Goal: Communication & Community: Answer question/provide support

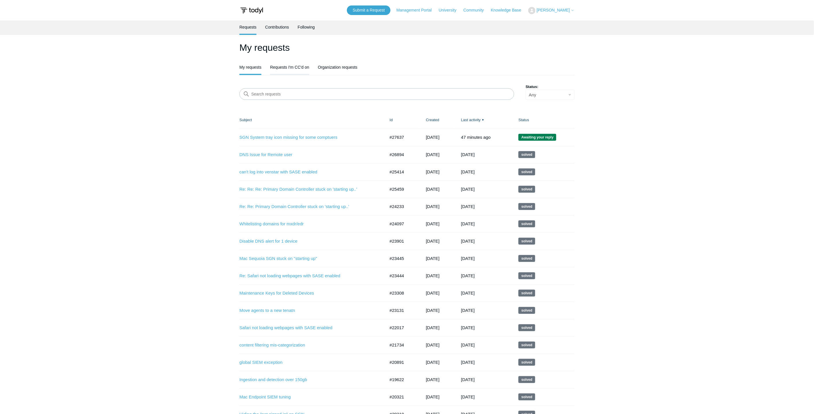
click at [284, 68] on link "Requests I'm CC'd on" at bounding box center [289, 67] width 39 height 12
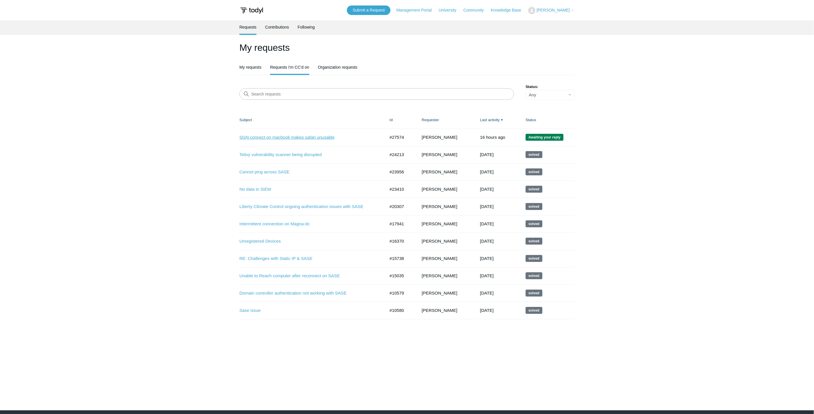
click at [305, 137] on link "SGN connect on macbook makes safari unusable" at bounding box center [307, 137] width 137 height 7
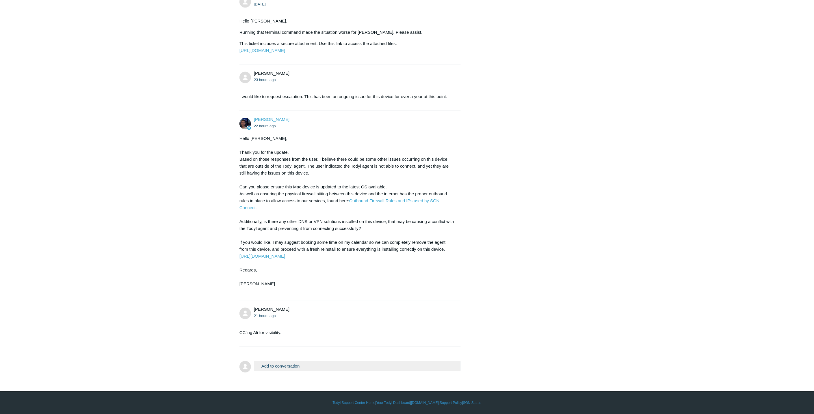
scroll to position [541, 0]
click at [304, 368] on button "Add to conversation" at bounding box center [357, 366] width 207 height 10
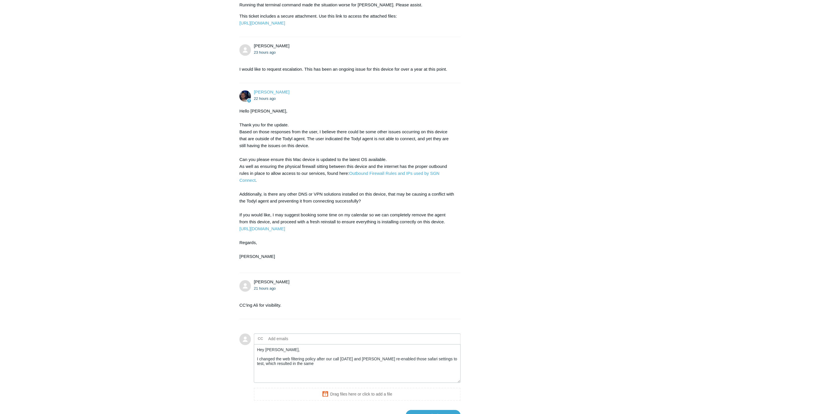
scroll to position [616, 0]
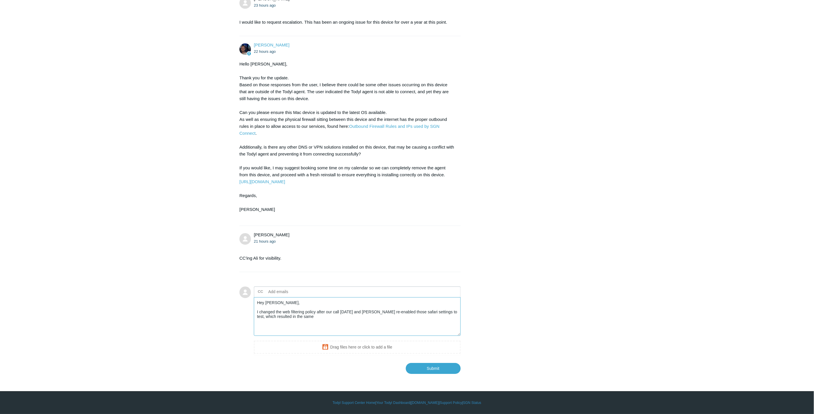
click at [333, 315] on textarea "Hey Connor, I changed the web filtering policy after our call yesterday and Dav…" at bounding box center [357, 316] width 207 height 39
type textarea "Hey Connor, I changed the web filtering policy after our call yesterday and Dav…"
click at [435, 370] on input "Submit" at bounding box center [433, 369] width 55 height 12
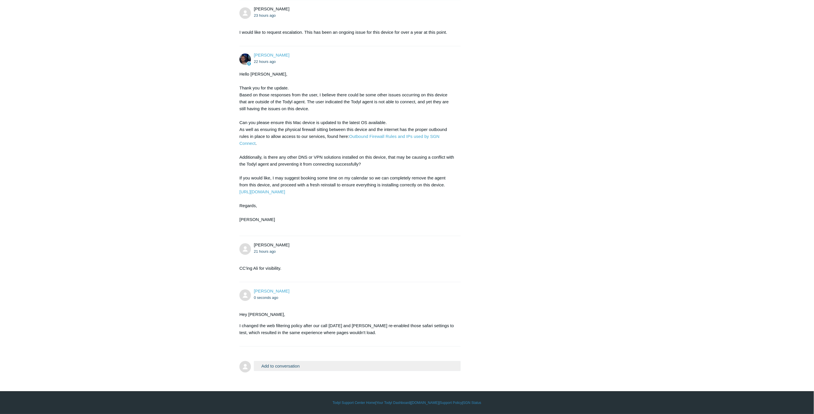
scroll to position [605, 0]
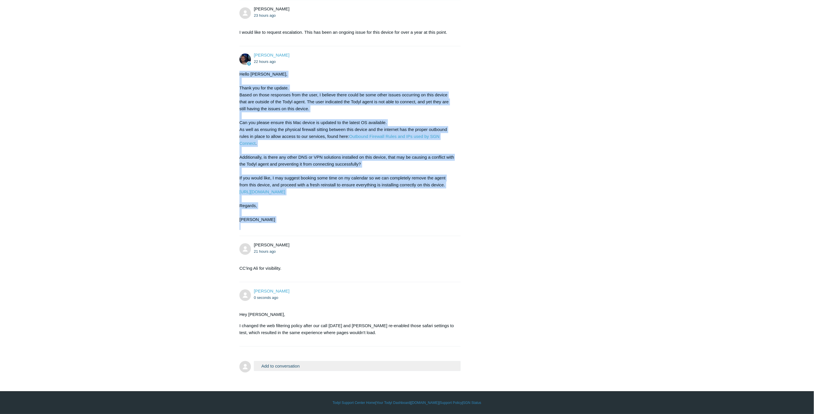
drag, startPoint x: 240, startPoint y: 73, endPoint x: 289, endPoint y: 231, distance: 165.8
click at [289, 231] on li "Connor Davis 22 hours ago Hello Victor, Thank you for the update. Based on thos…" at bounding box center [349, 141] width 221 height 190
drag, startPoint x: 289, startPoint y: 231, endPoint x: 279, endPoint y: 226, distance: 11.4
click at [286, 229] on div "Hello Victor, Thank you for the update. Based on those responses from the user,…" at bounding box center [346, 150] width 215 height 159
drag, startPoint x: 270, startPoint y: 223, endPoint x: 218, endPoint y: 73, distance: 158.5
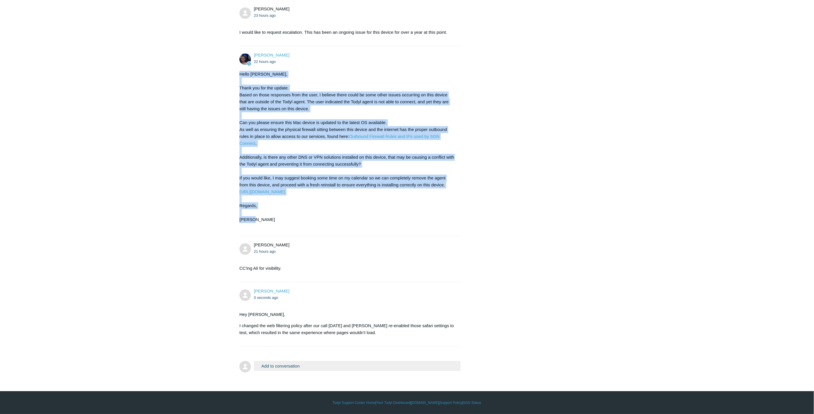
drag, startPoint x: 218, startPoint y: 73, endPoint x: 222, endPoint y: 71, distance: 3.9
drag, startPoint x: 233, startPoint y: 73, endPoint x: 282, endPoint y: 227, distance: 161.4
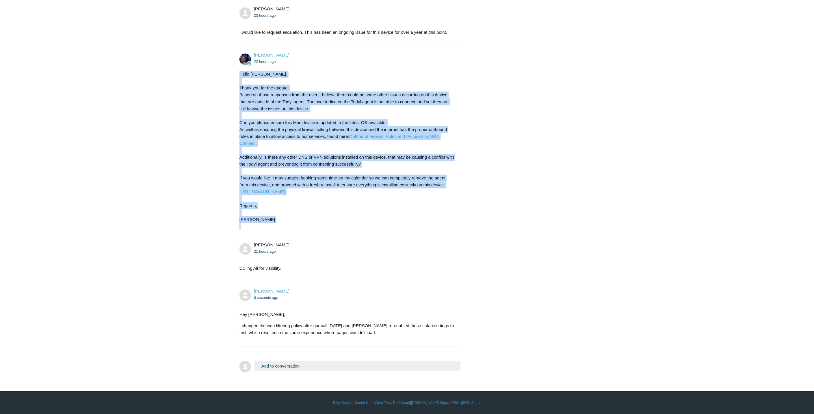
click at [281, 227] on div "Hello Victor, Thank you for the update. Based on those responses from the user,…" at bounding box center [346, 150] width 215 height 159
drag, startPoint x: 256, startPoint y: 228, endPoint x: 253, endPoint y: 228, distance: 2.9
click at [255, 228] on div "Hello Victor, Thank you for the update. Based on those responses from the user,…" at bounding box center [346, 150] width 215 height 159
click at [247, 228] on div "Hello Victor, Thank you for the update. Based on those responses from the user,…" at bounding box center [346, 150] width 215 height 159
drag, startPoint x: 245, startPoint y: 227, endPoint x: 228, endPoint y: 74, distance: 154.3
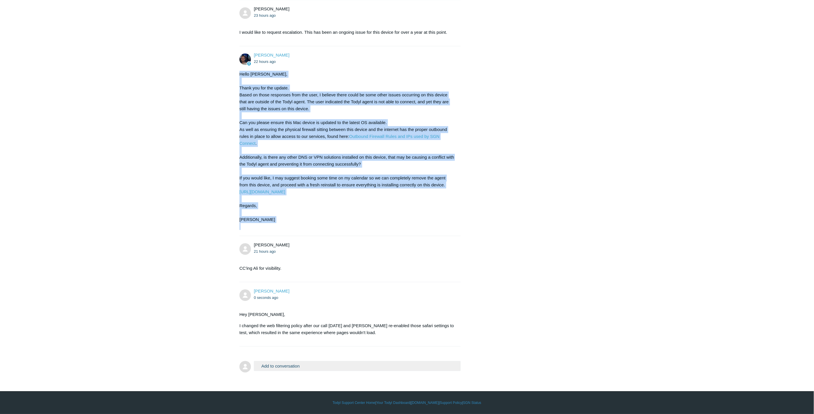
drag, startPoint x: 228, startPoint y: 74, endPoint x: 232, endPoint y: 71, distance: 4.6
